Goal: Navigation & Orientation: Find specific page/section

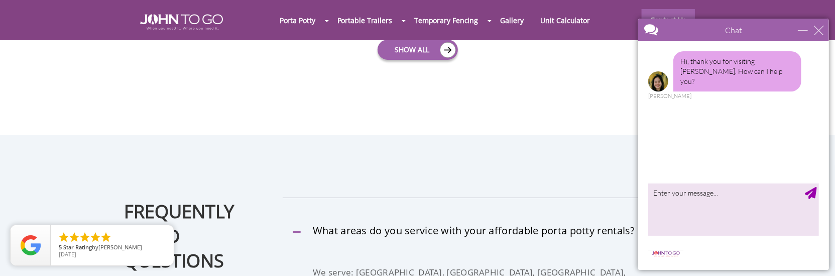
click at [212, 152] on div at bounding box center [417, 138] width 835 height 276
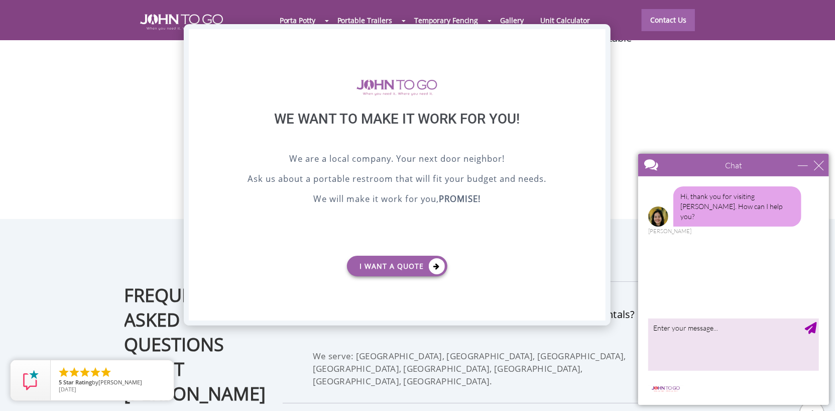
click at [603, 35] on div "X" at bounding box center [598, 37] width 16 height 17
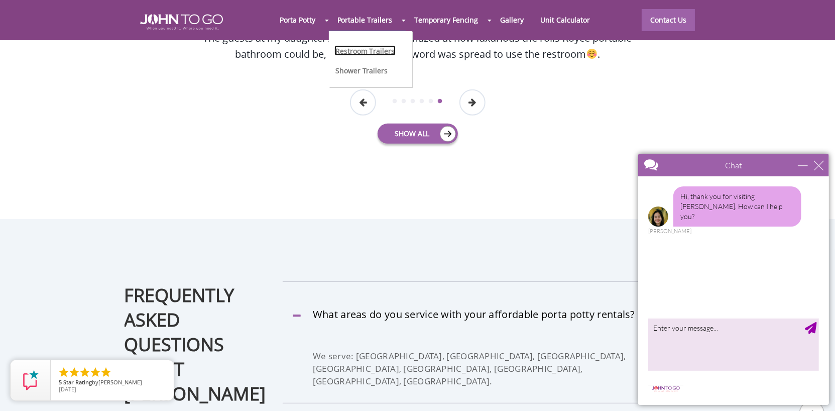
click at [375, 47] on link "Restroom Trailers" at bounding box center [364, 50] width 61 height 11
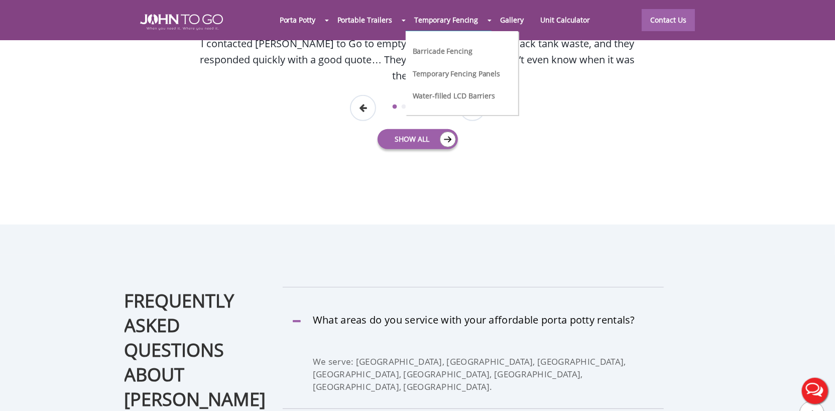
scroll to position [2734, 0]
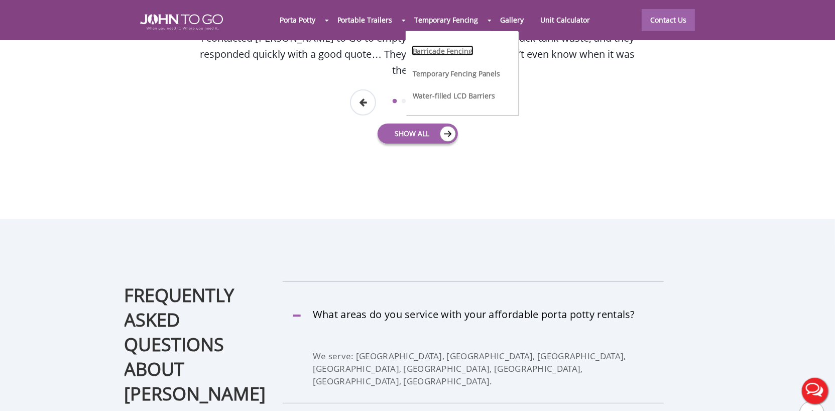
click at [462, 48] on link "Barricade Fencing" at bounding box center [443, 50] width 62 height 11
